Goal: Information Seeking & Learning: Learn about a topic

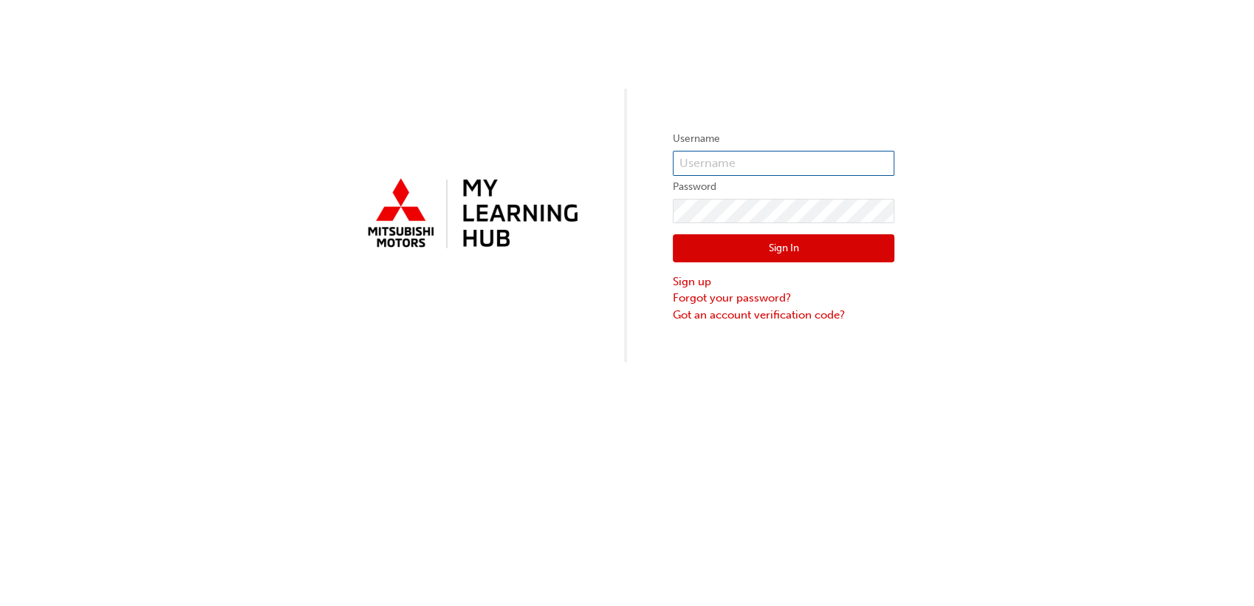
type input "0005745389"
click at [739, 154] on input "0005745389" at bounding box center [784, 163] width 222 height 25
click at [813, 74] on div "Username 0005745389 Password Sign In Sign up Forgot your password? Got an accou…" at bounding box center [627, 181] width 1254 height 362
click at [756, 253] on button "Sign In" at bounding box center [784, 248] width 222 height 28
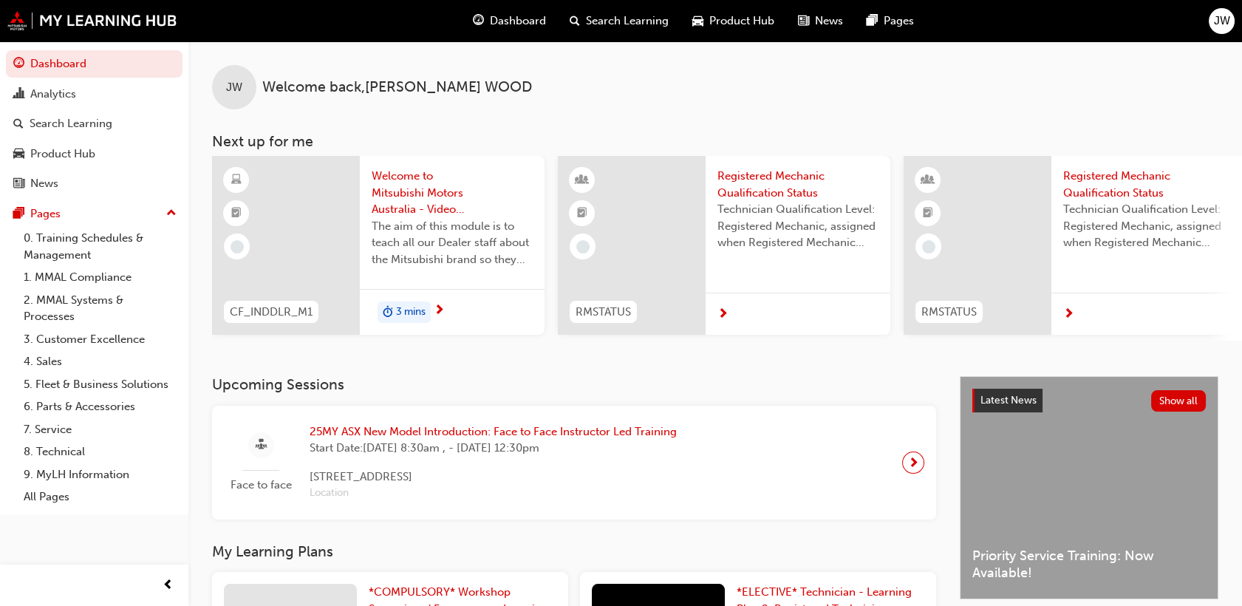
click at [445, 437] on span "25MY ASX New Model Introduction: Face to Face Instructor Led Training" at bounding box center [492, 431] width 367 height 17
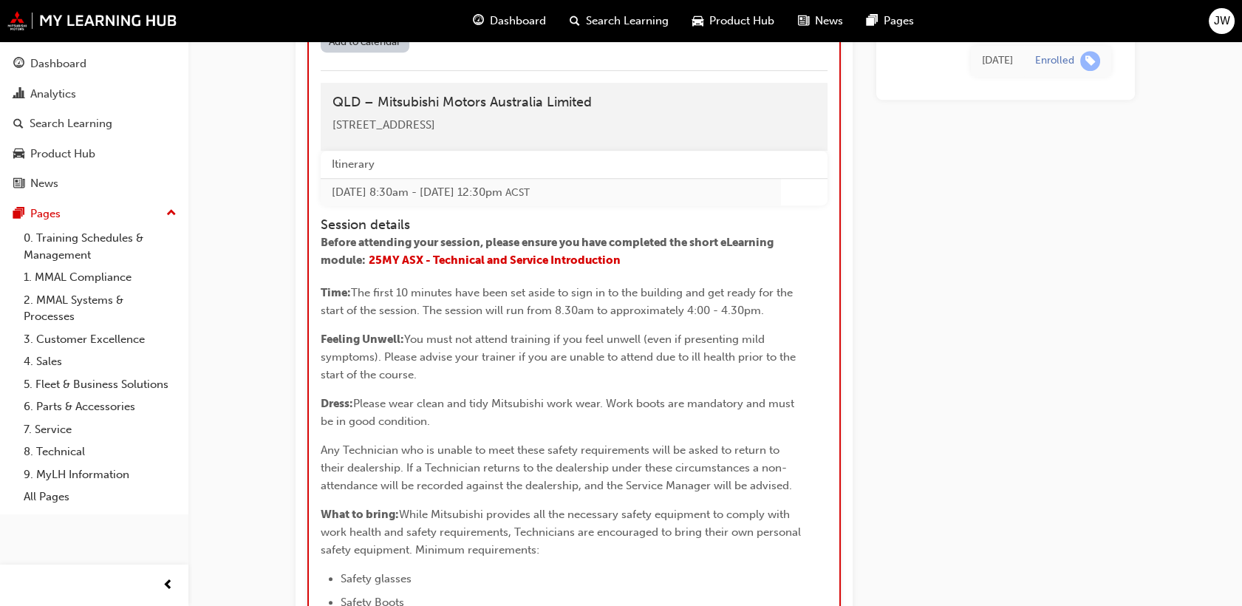
scroll to position [1590, 0]
click at [563, 267] on span "25MY ASX - Technical and Service Introduction" at bounding box center [495, 259] width 252 height 13
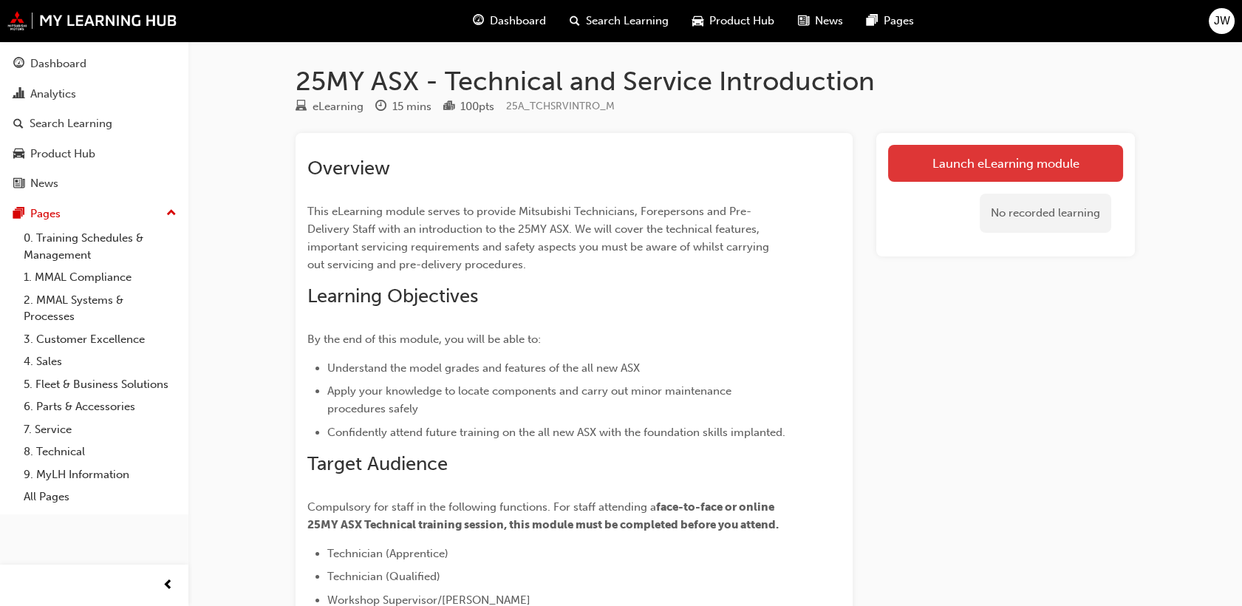
click at [974, 158] on link "Launch eLearning module" at bounding box center [1005, 163] width 235 height 37
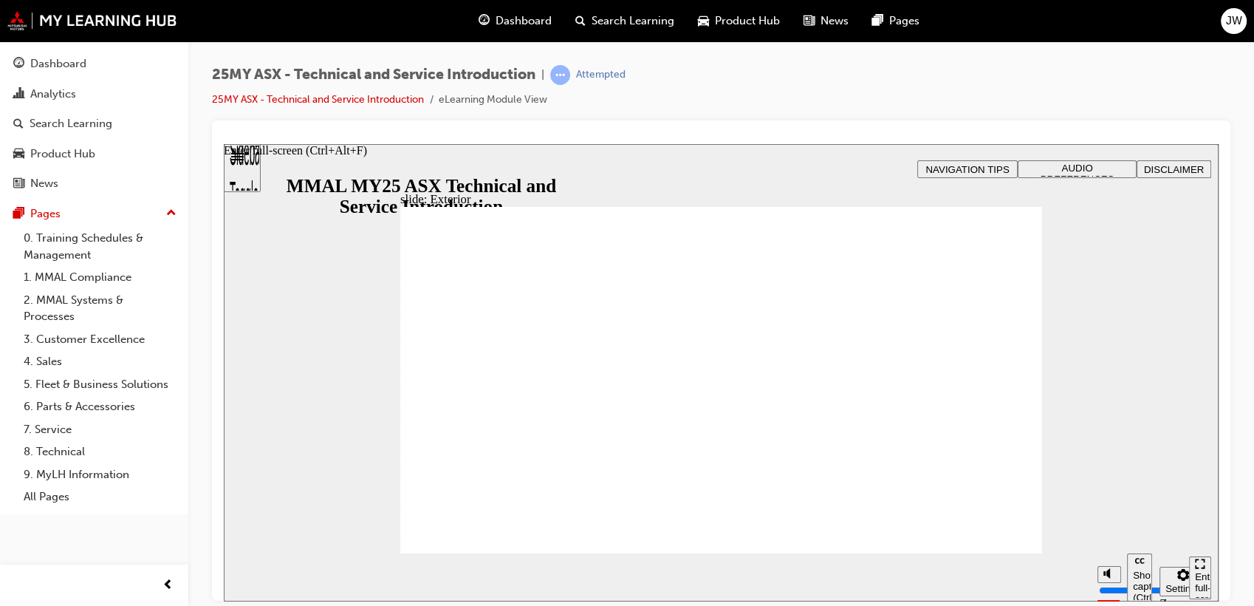
click at [1198, 578] on div "Enter full-screen (Ctrl+Alt+F)" at bounding box center [1200, 592] width 10 height 44
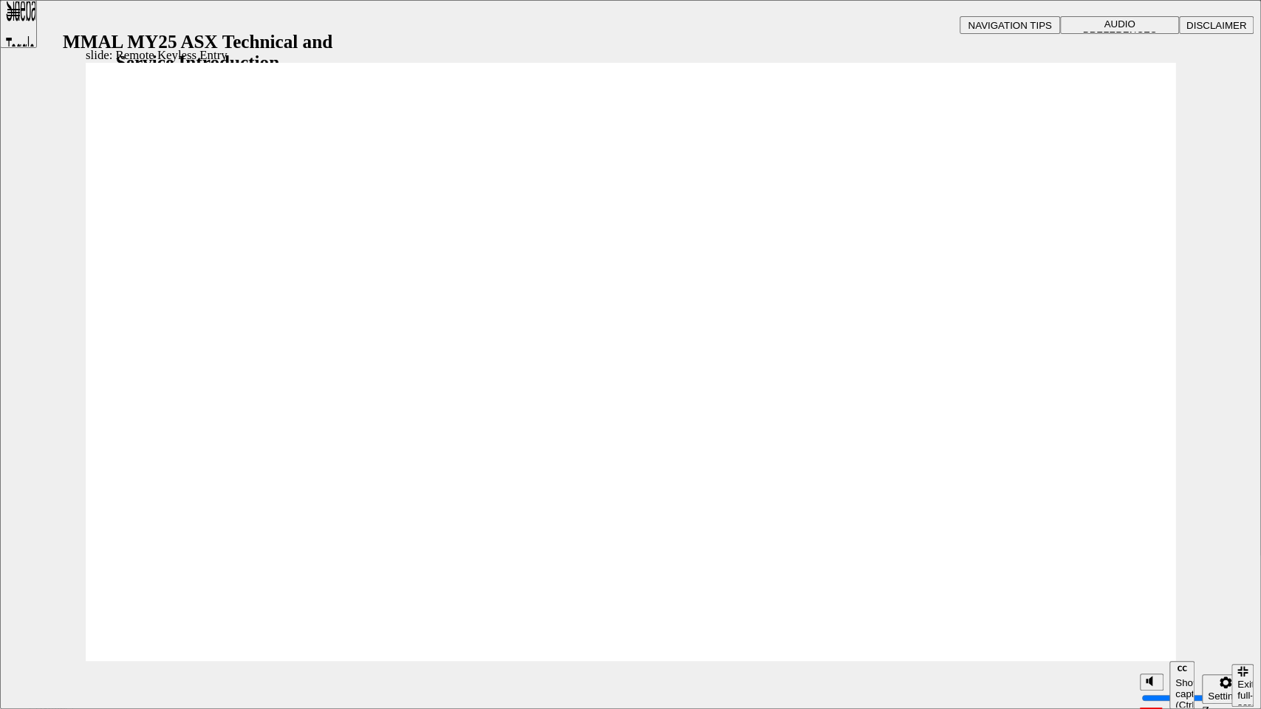
type input "21"
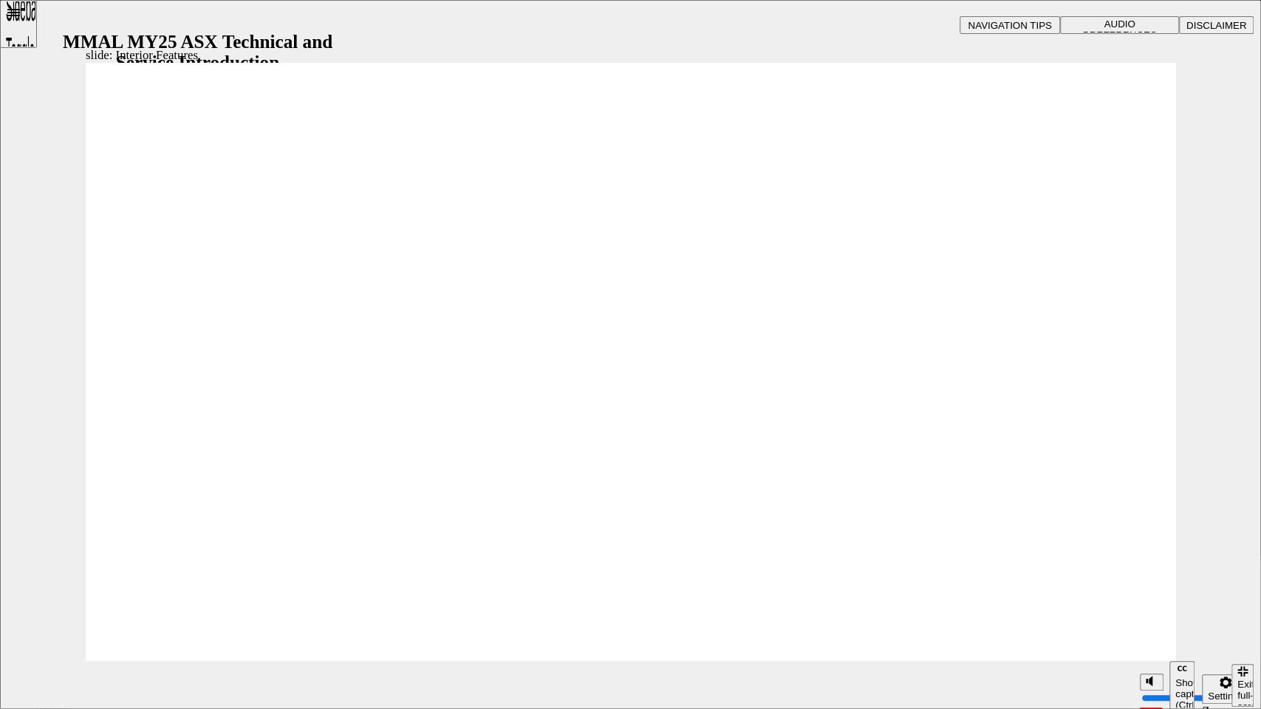
type input "17"
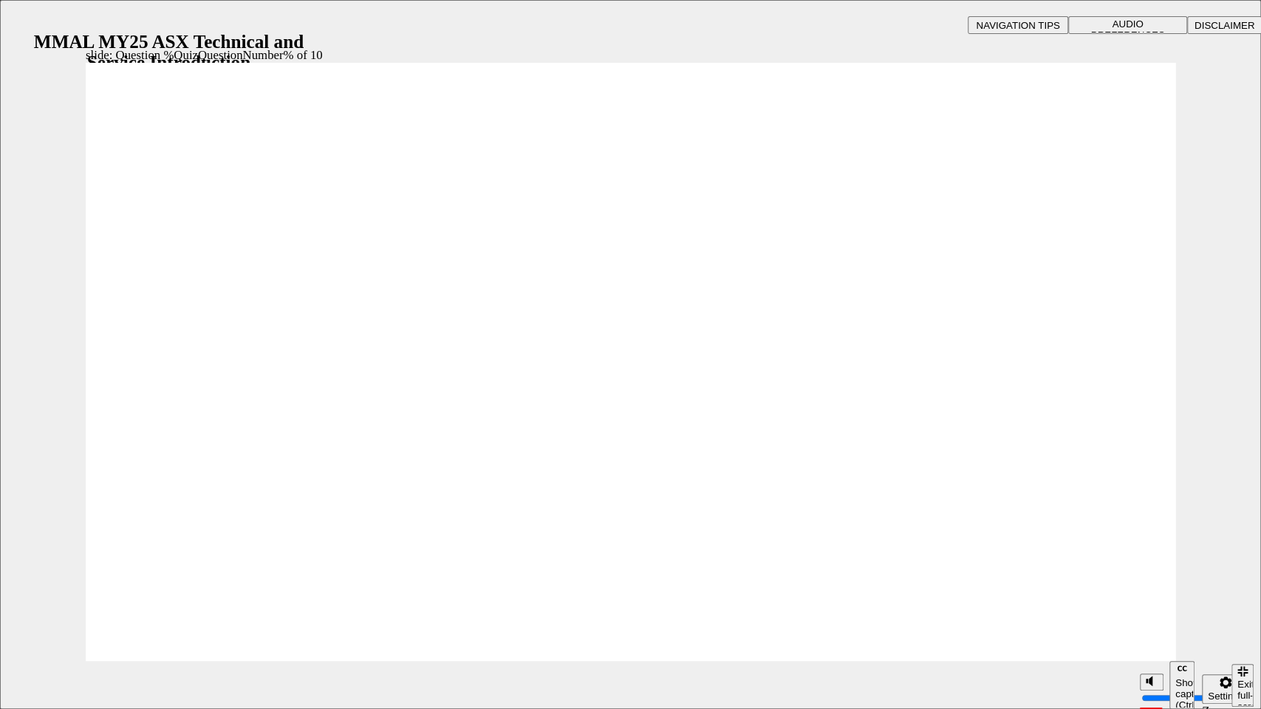
radio input "true"
radio input "false"
radio input "true"
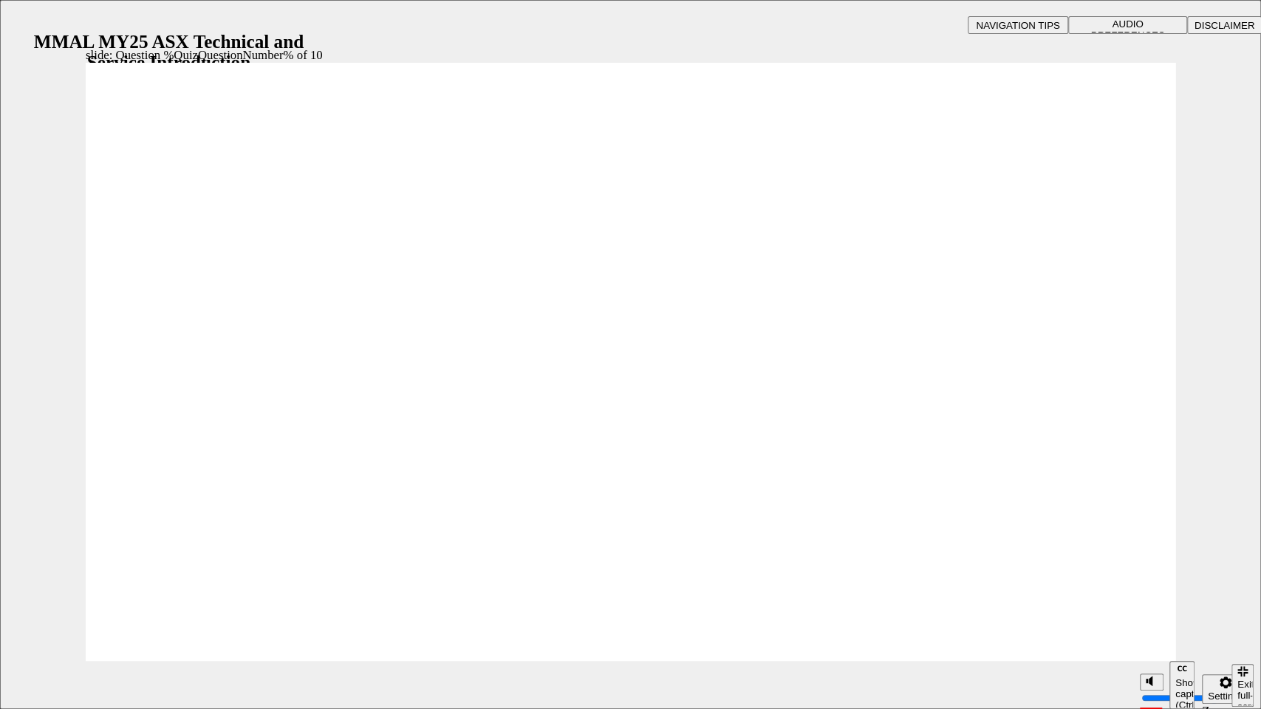
radio input "true"
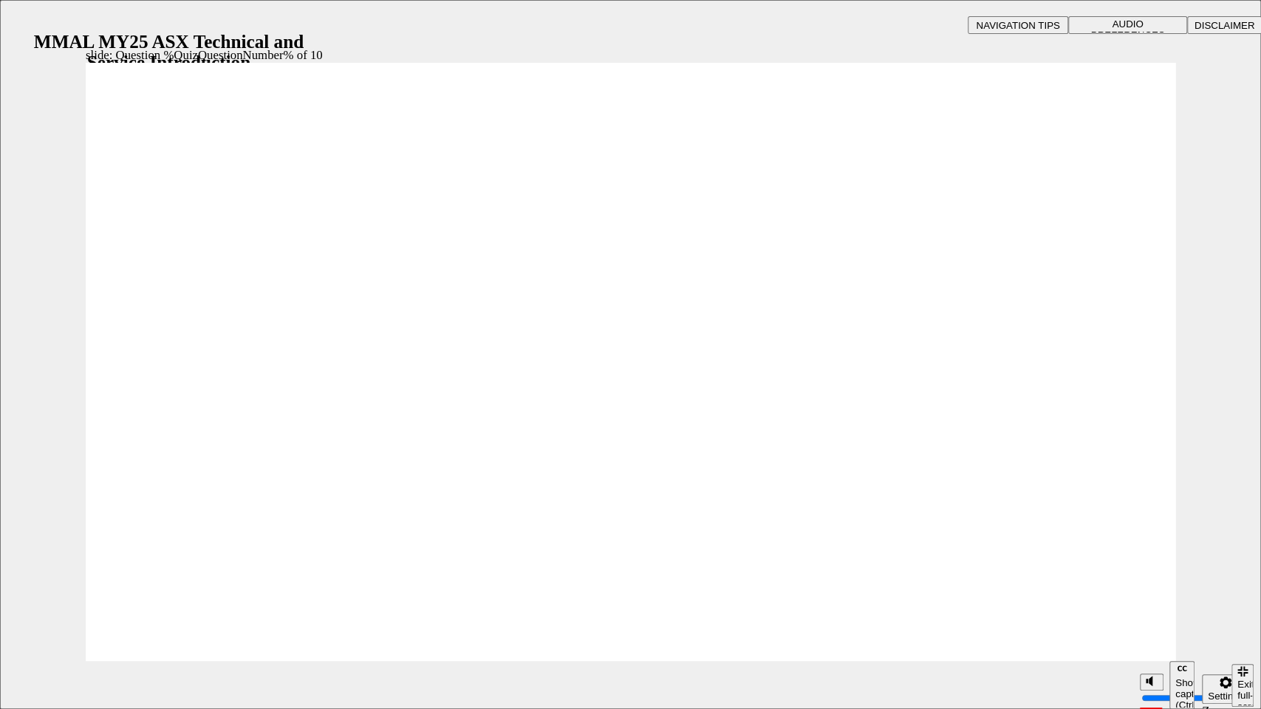
radio input "true"
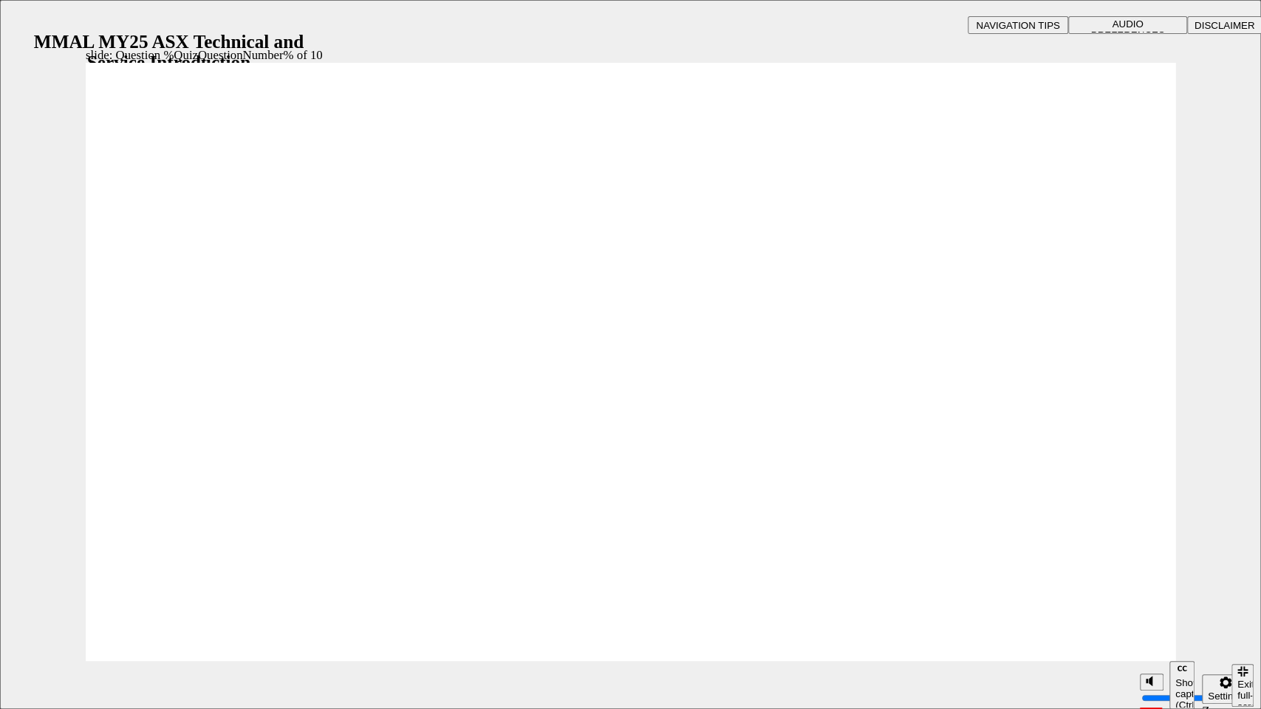
radio input "true"
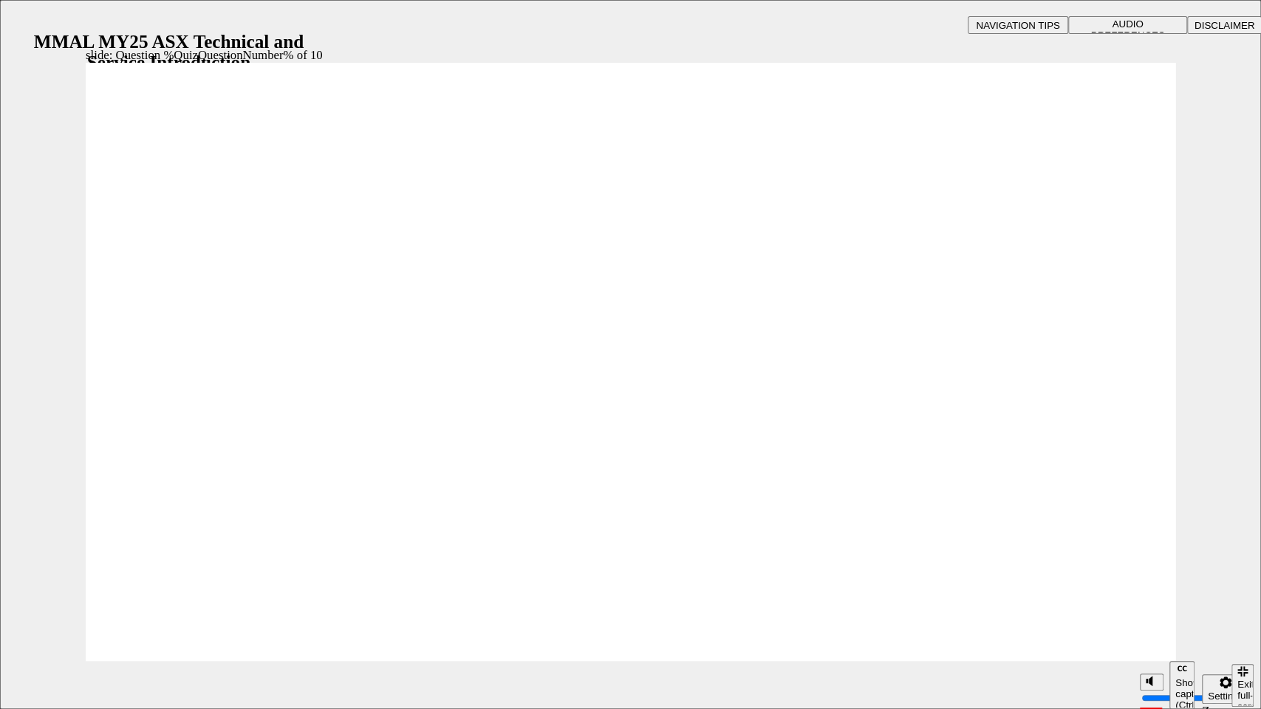
radio input "true"
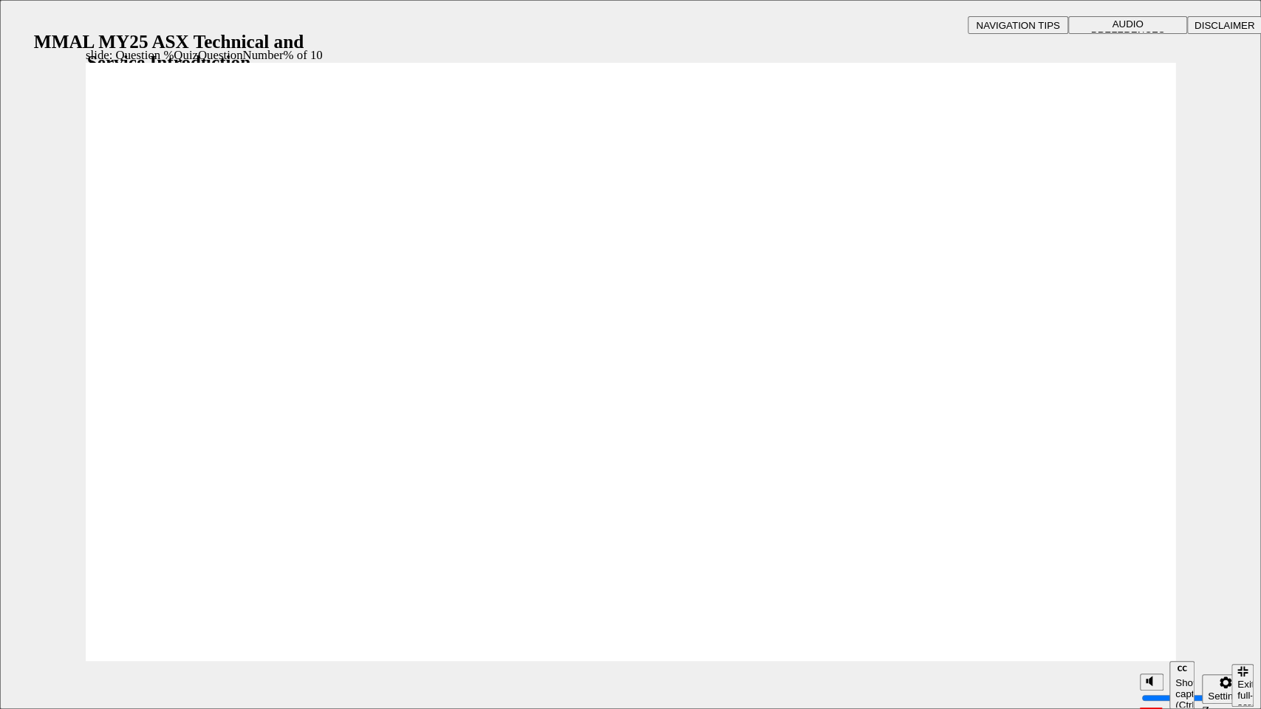
radio input "true"
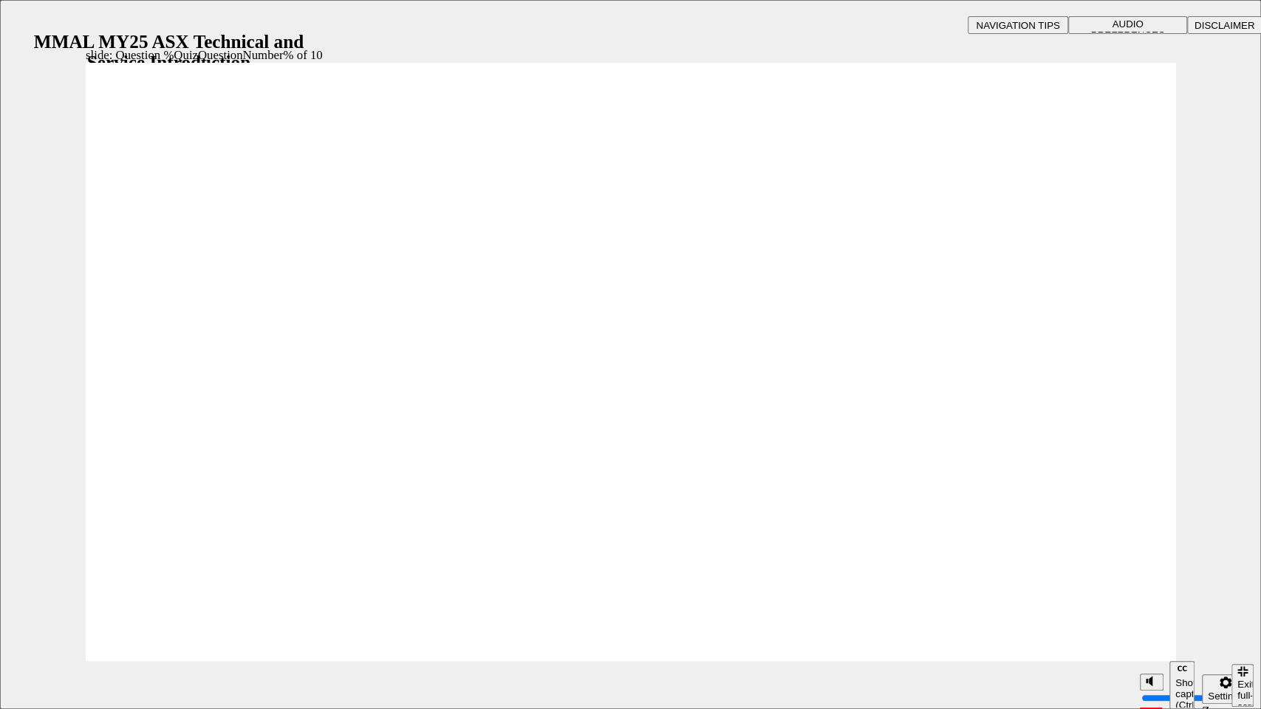
radio input "true"
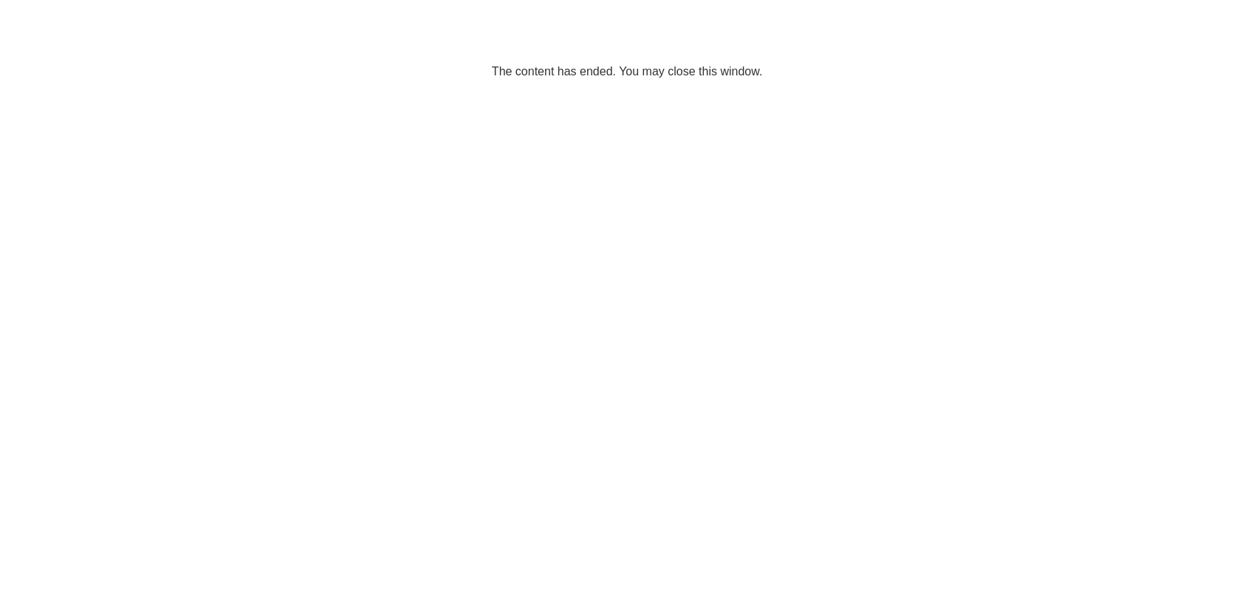
click at [835, 233] on span "cross-icon" at bounding box center [837, 237] width 11 height 13
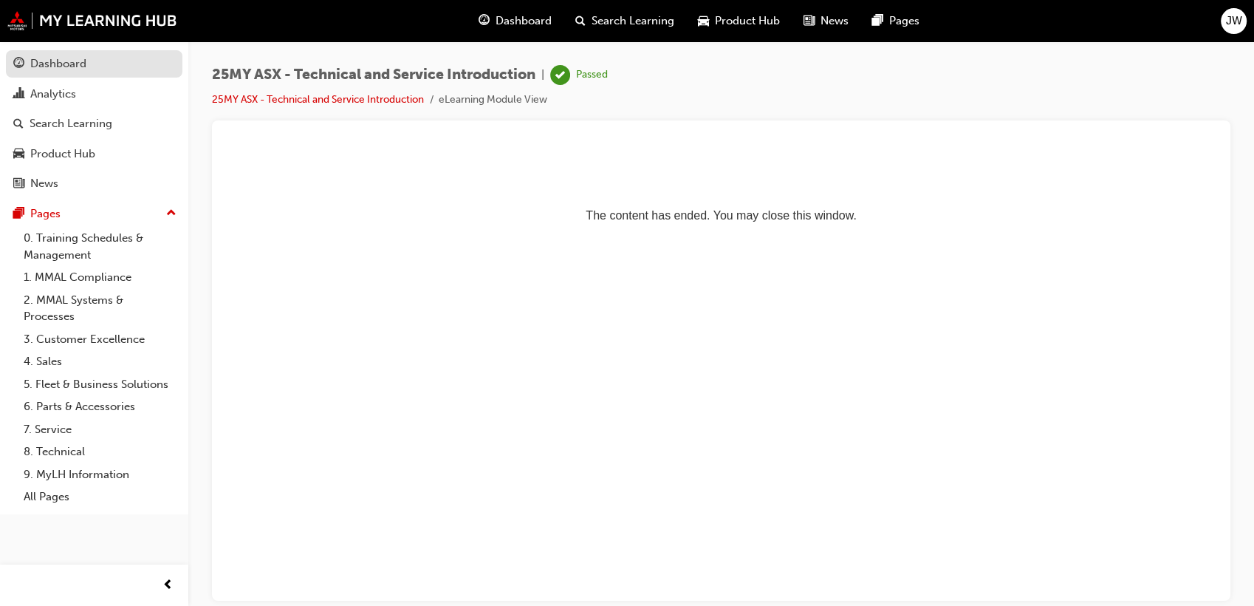
click at [67, 71] on div "Dashboard" at bounding box center [58, 63] width 56 height 17
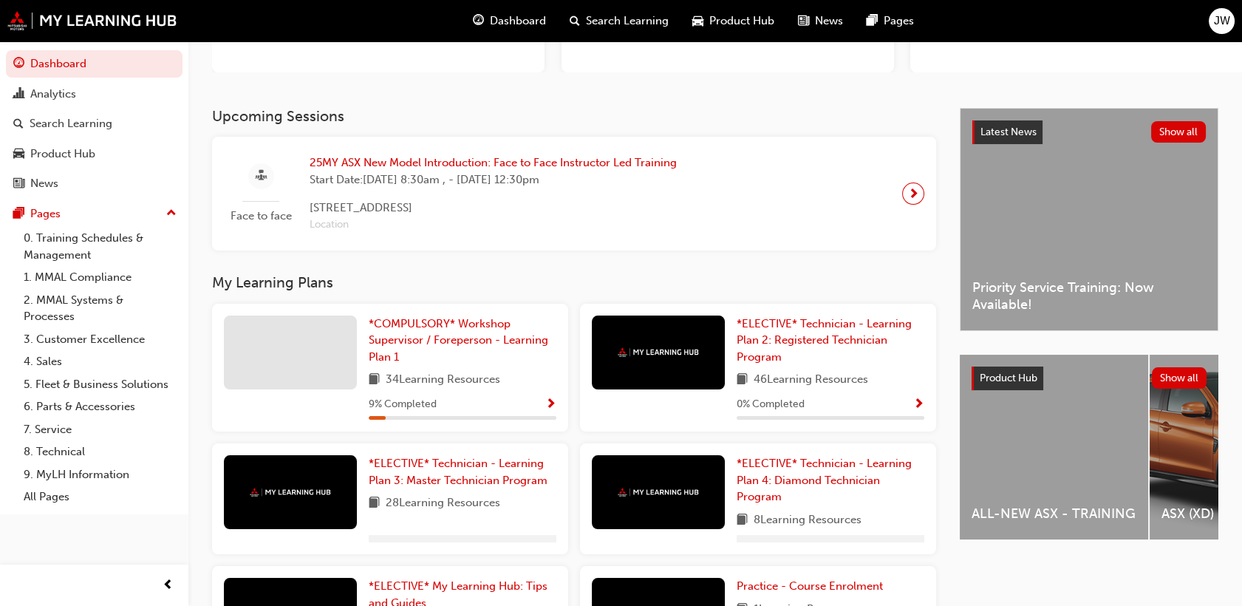
scroll to position [215, 0]
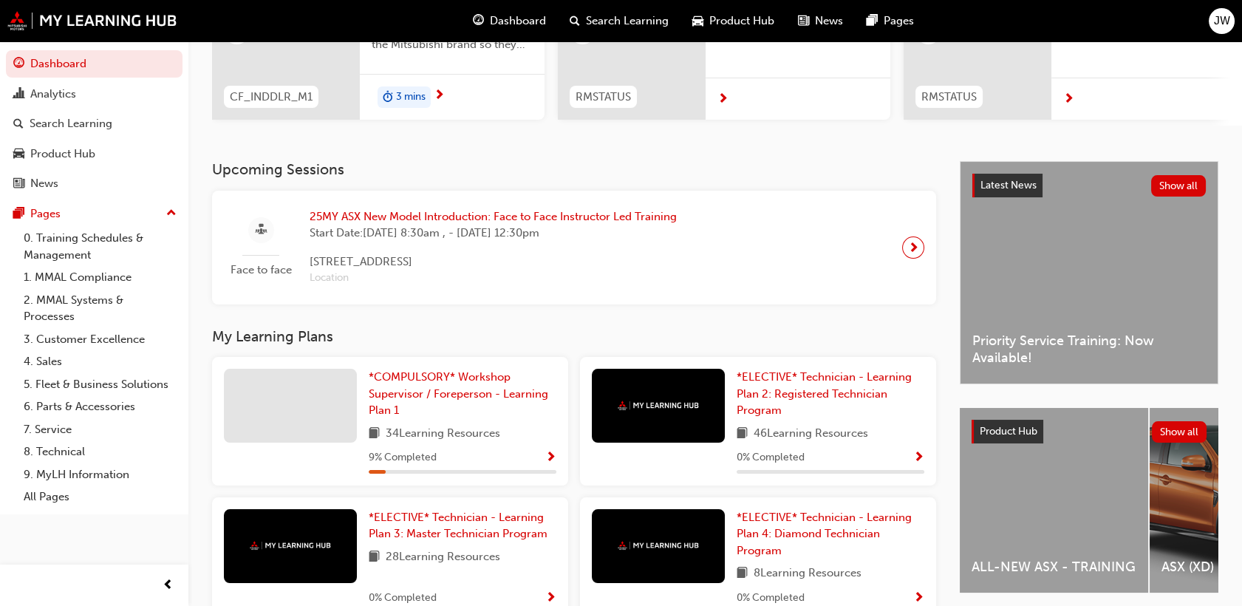
click at [419, 350] on div "My Learning Plans *COMPULSORY* Workshop Supervisor / Foreperson - Learning Plan…" at bounding box center [585, 544] width 747 height 432
click at [417, 387] on span "*COMPULSORY* Workshop Supervisor / Foreperson - Learning Plan 1" at bounding box center [458, 393] width 179 height 47
